Goal: Communication & Community: Ask a question

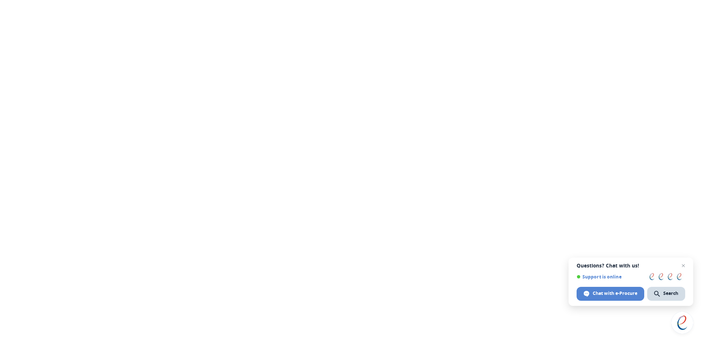
click at [684, 325] on span "Open chat" at bounding box center [682, 322] width 22 height 22
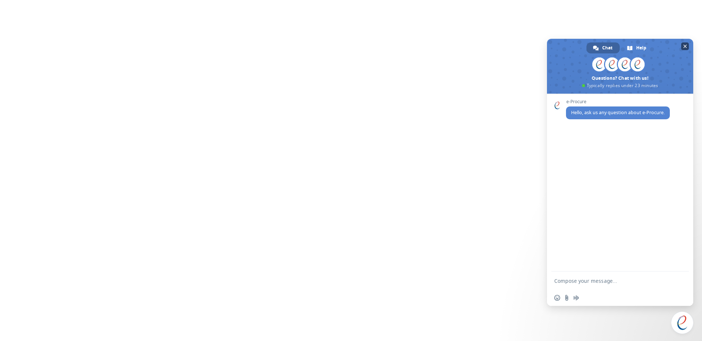
click at [684, 45] on span "Close chat" at bounding box center [685, 46] width 4 height 5
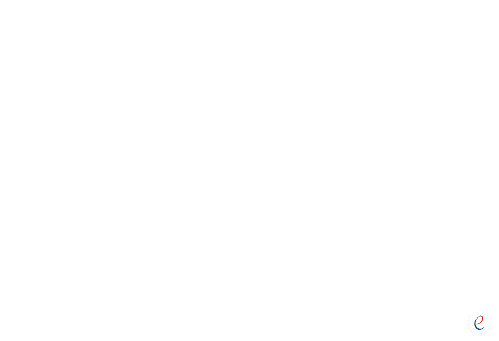
click at [479, 317] on span "Open chat" at bounding box center [479, 322] width 22 height 22
